Goal: Complete application form

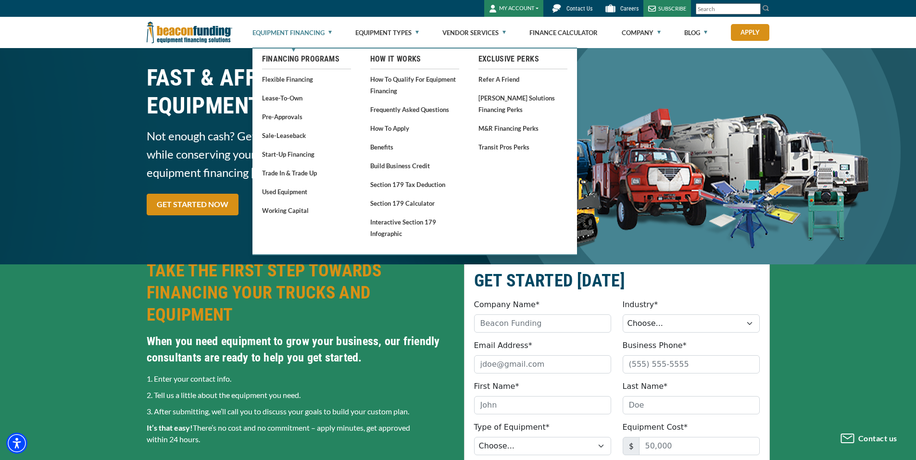
click at [304, 31] on link "Equipment Financing" at bounding box center [291, 32] width 79 height 31
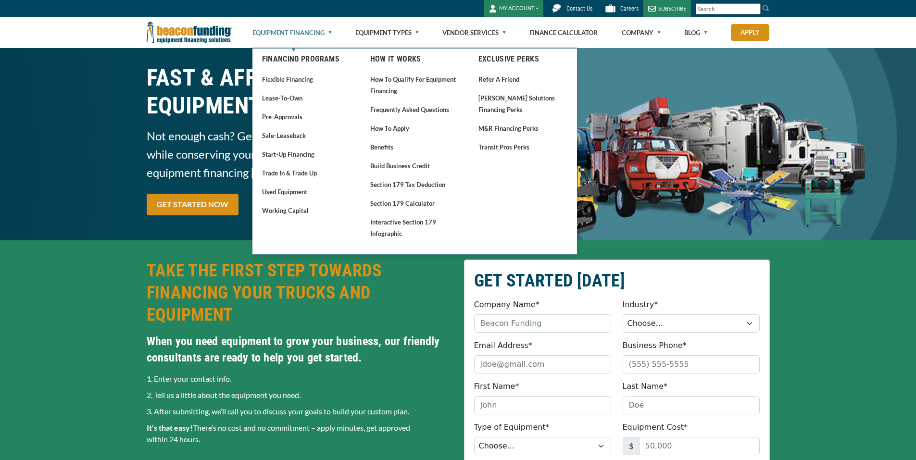
click at [306, 33] on link "Equipment Financing" at bounding box center [291, 32] width 79 height 31
click at [286, 115] on link "Pre-approvals" at bounding box center [306, 117] width 89 height 12
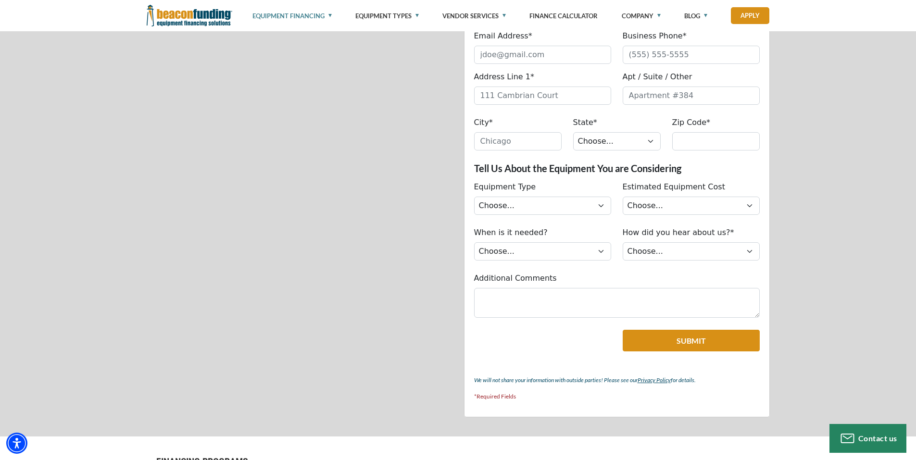
scroll to position [433, 0]
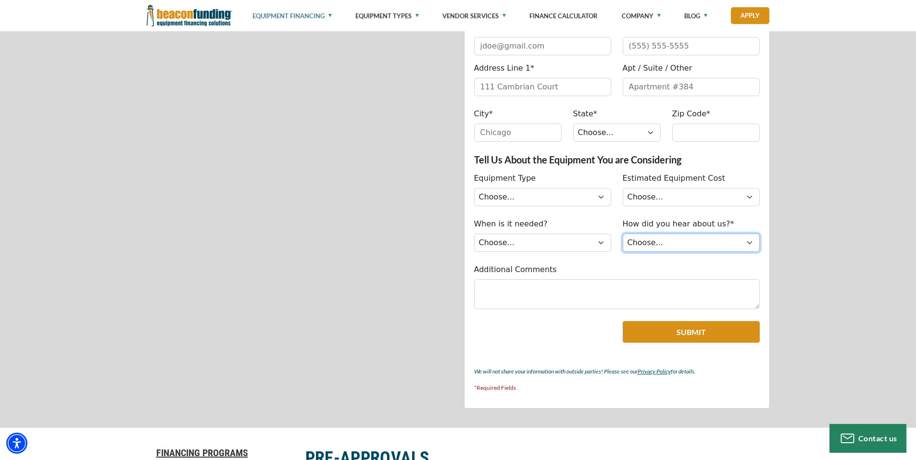
click at [658, 243] on select "Choose... Internet Search Vendor Referral Word of Mouth Client Referral Email E…" at bounding box center [690, 243] width 137 height 18
select select "5"
click at [622, 234] on select "Choose... Internet Search Vendor Referral Word of Mouth Client Referral Email E…" at bounding box center [690, 243] width 137 height 18
click at [563, 248] on select "Choose... Immediately Next few months I’m just looking" at bounding box center [542, 243] width 137 height 18
select select "279640002"
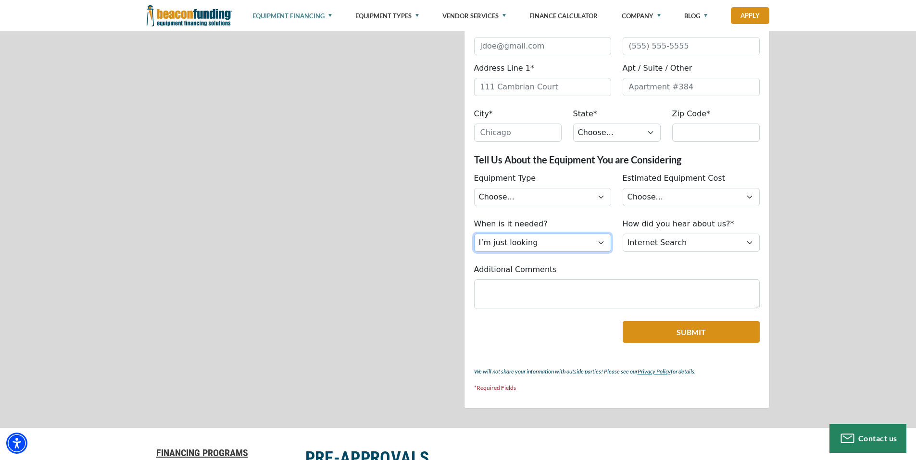
click at [474, 234] on select "Choose... Immediately Next few months I’m just looking" at bounding box center [542, 243] width 137 height 18
click at [664, 192] on select "Choose... Less than $50,000 $50,000 to $99,999 $100,000 to $149,999 $150,000+" at bounding box center [690, 197] width 137 height 18
select select "279640000"
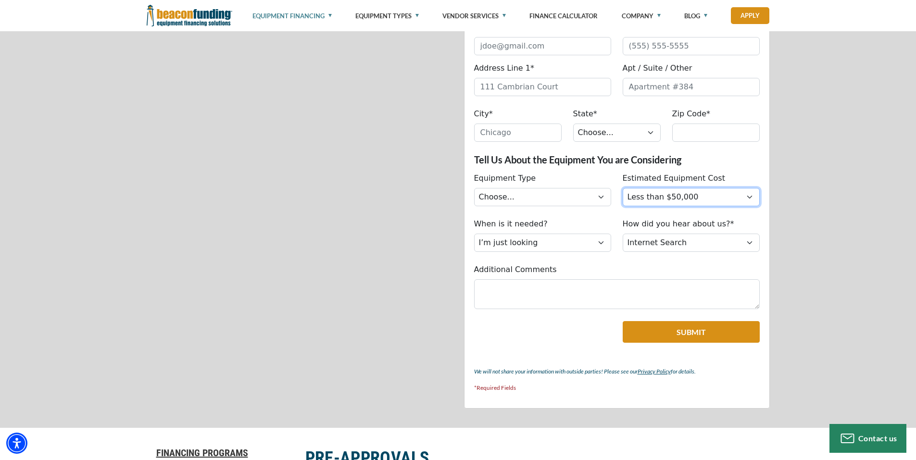
click at [622, 188] on select "Choose... Less than $50,000 $50,000 to $99,999 $100,000 to $149,999 $150,000+" at bounding box center [690, 197] width 137 height 18
click at [598, 132] on select "Choose... AL AK AZ AR CA CO CT DE DC FL GA HI ID IL IN IA KS KY LA ME MD MA MI …" at bounding box center [616, 133] width 87 height 18
select select "12"
click at [573, 124] on select "Choose... AL AK AZ AR CA CO CT DE DC FL GA HI ID IL IN IA KS KY LA ME MD MA MI …" at bounding box center [616, 133] width 87 height 18
click at [558, 197] on select "Choose... Backhoe Boom/Bucket Truck Chipper Commercial Mower Crane DTG/DTF Prin…" at bounding box center [542, 197] width 137 height 18
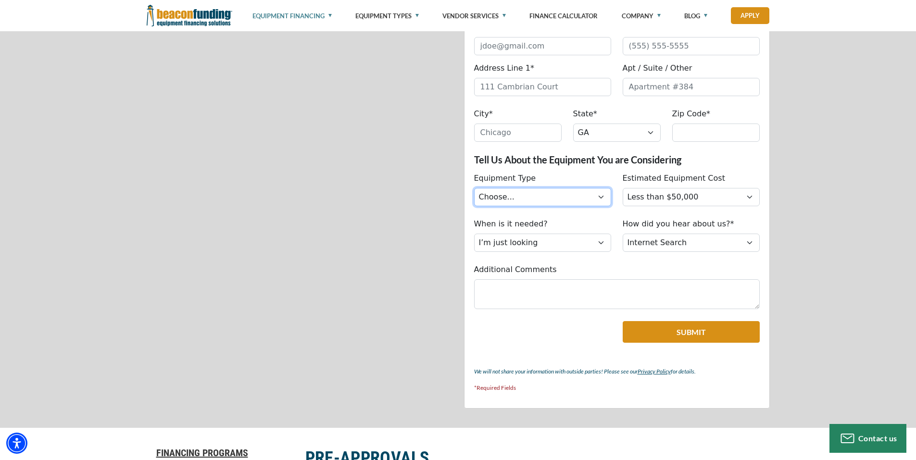
select select "5"
click at [474, 188] on select "Choose... Backhoe Boom/Bucket Truck Chipper Commercial Mower Crane DTG/DTF Prin…" at bounding box center [542, 197] width 137 height 18
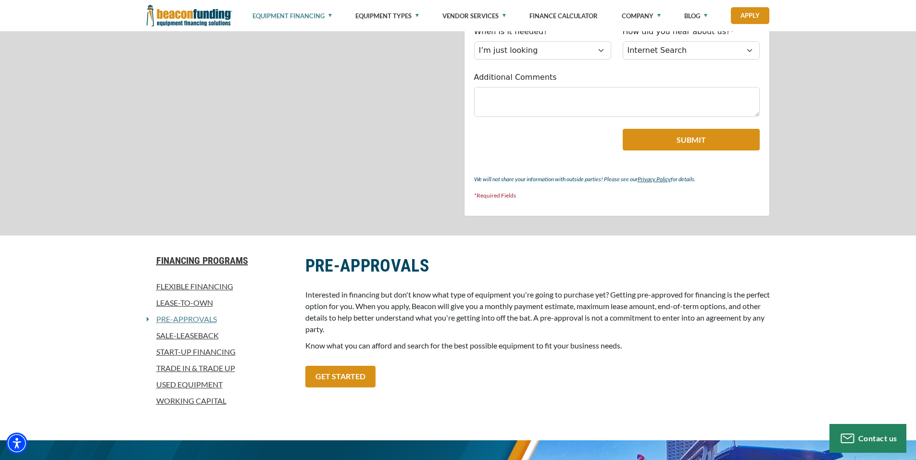
scroll to position [673, 0]
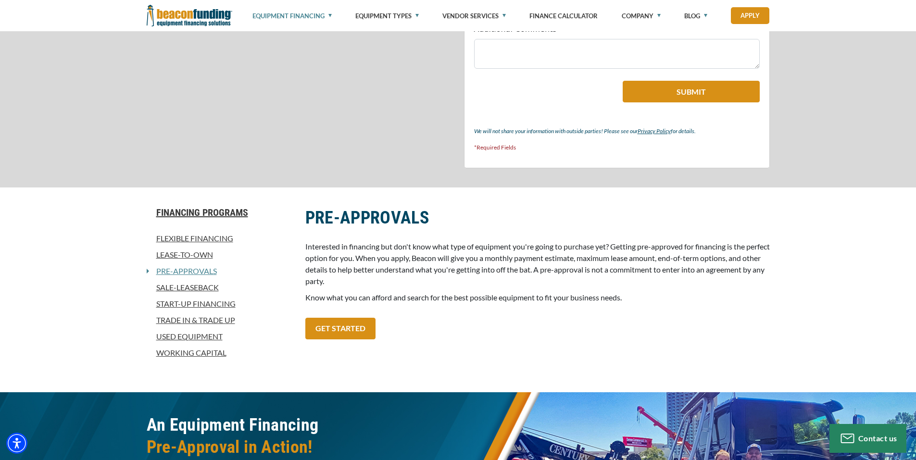
click at [224, 307] on link "Start-Up Financing" at bounding box center [220, 304] width 147 height 12
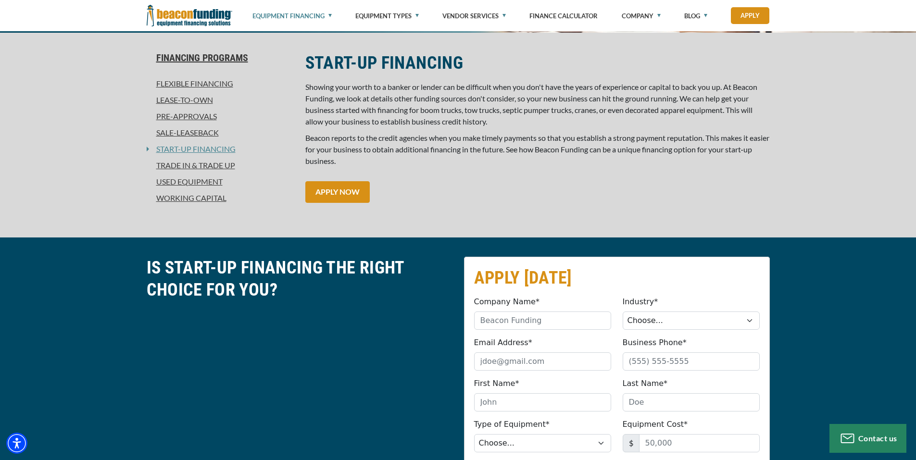
scroll to position [240, 0]
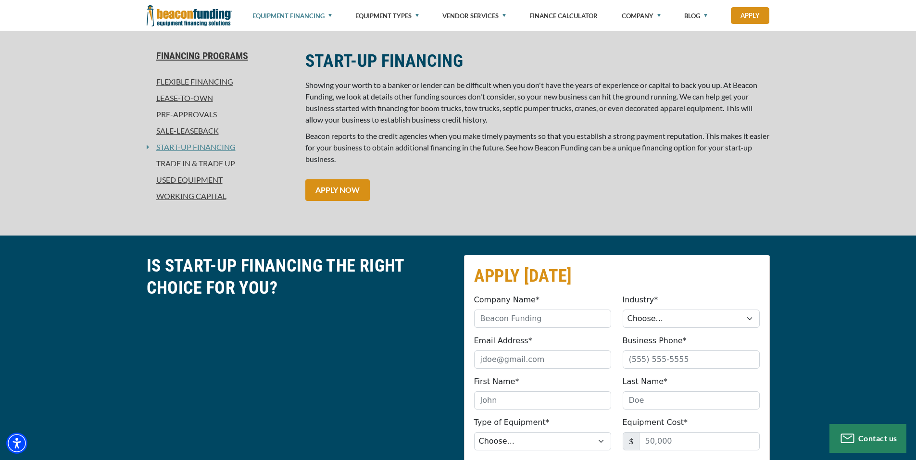
click at [199, 197] on link "Working Capital" at bounding box center [220, 196] width 147 height 12
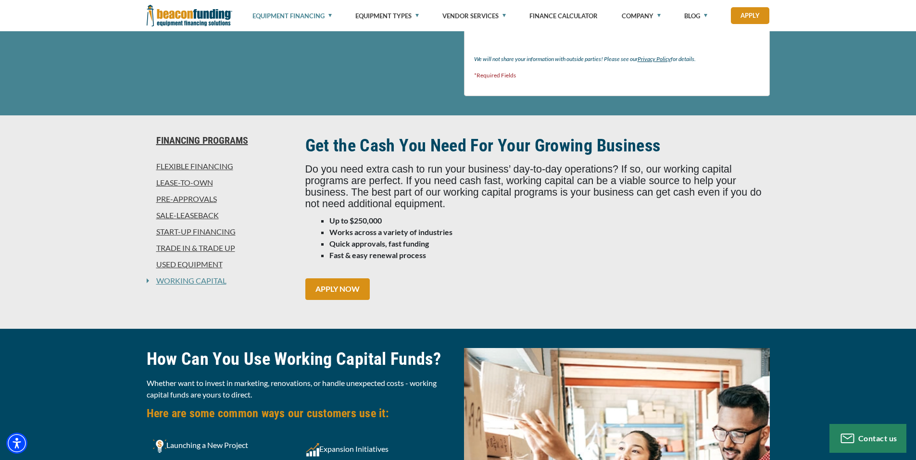
scroll to position [625, 0]
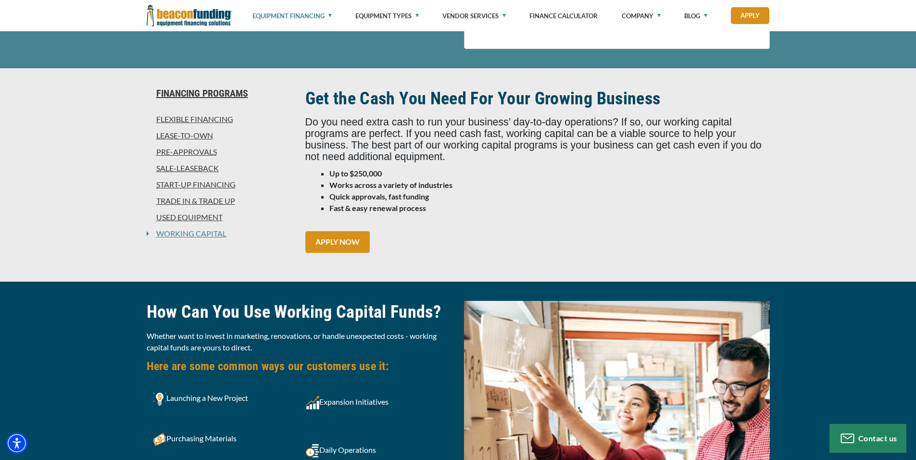
click at [202, 185] on link "Start-Up Financing" at bounding box center [220, 185] width 147 height 12
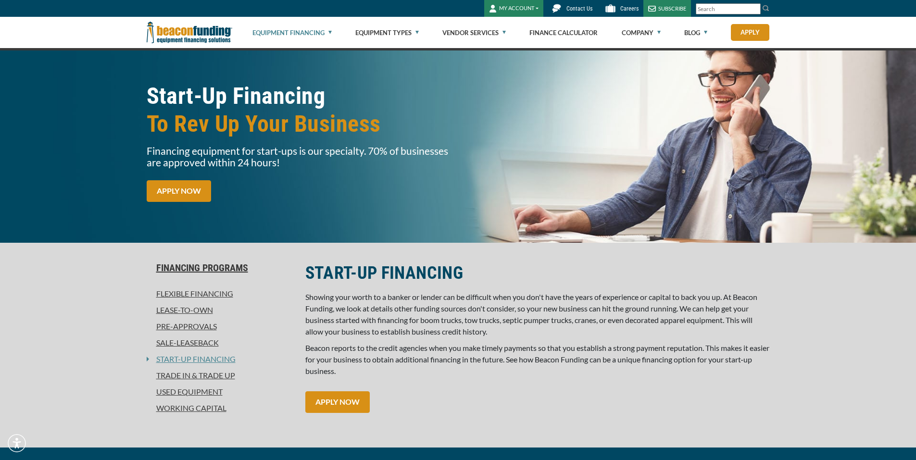
scroll to position [96, 0]
